Goal: Information Seeking & Learning: Find contact information

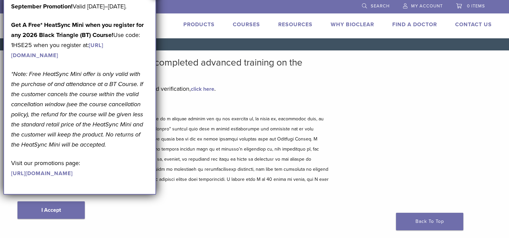
click at [227, 205] on div "Disclaimer and Release of Liability I Accept" at bounding box center [174, 168] width 313 height 130
click at [211, 126] on p at bounding box center [174, 154] width 313 height 81
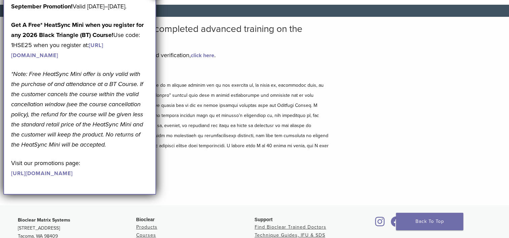
click at [196, 145] on p at bounding box center [174, 120] width 313 height 81
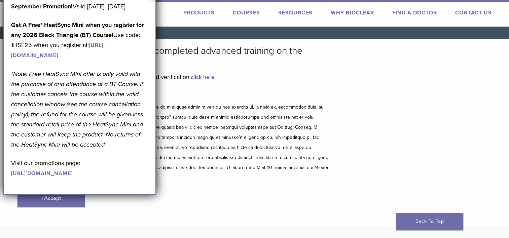
scroll to position [0, 0]
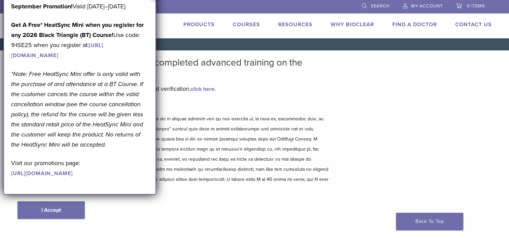
click at [228, 128] on p at bounding box center [174, 154] width 313 height 81
click at [288, 133] on p at bounding box center [174, 154] width 313 height 81
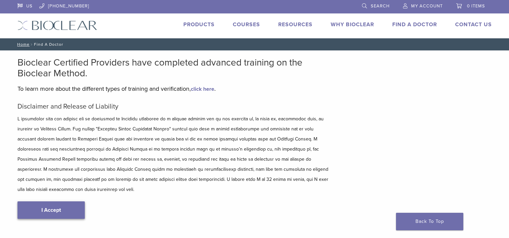
click at [59, 202] on link "I Accept" at bounding box center [51, 211] width 67 height 18
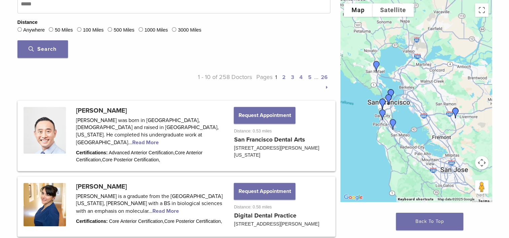
scroll to position [236, 0]
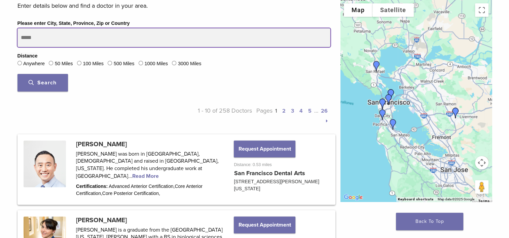
drag, startPoint x: 26, startPoint y: 33, endPoint x: 11, endPoint y: 30, distance: 14.7
type input "*****"
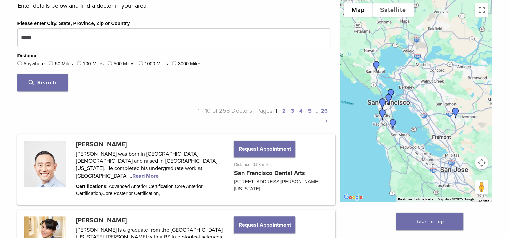
click at [49, 78] on button "Search" at bounding box center [43, 83] width 50 height 18
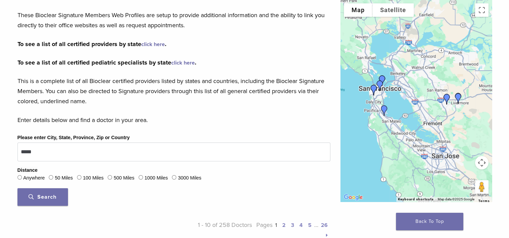
scroll to position [135, 0]
